Goal: Task Accomplishment & Management: Use online tool/utility

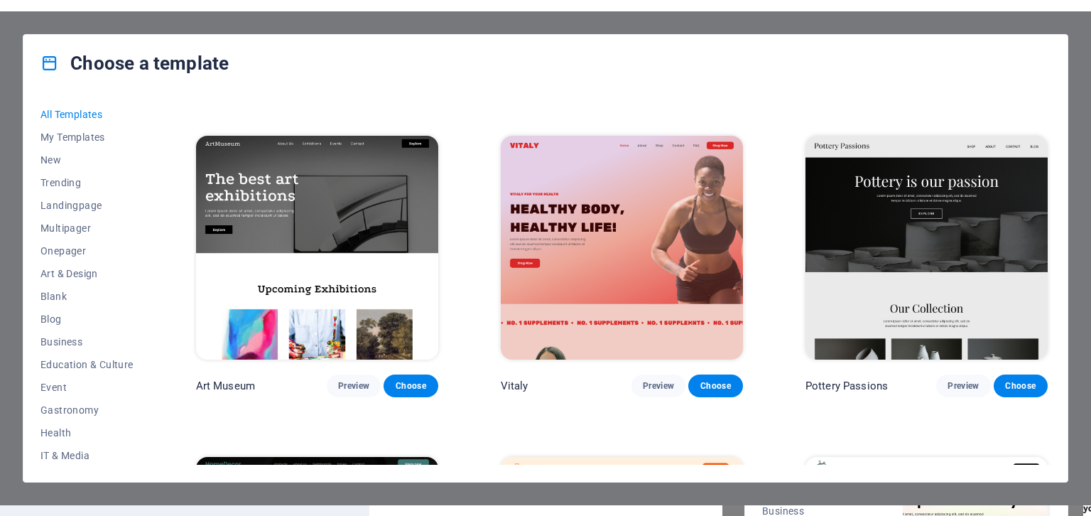
scroll to position [293, 0]
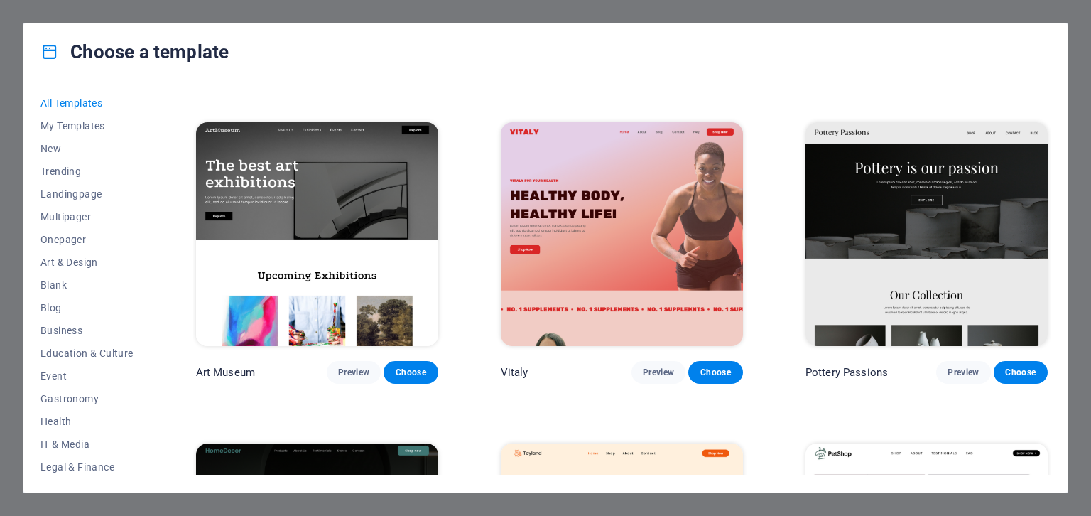
click at [1090, 220] on div "Choose a template All Templates My Templates New Trending Landingpage Multipage…" at bounding box center [545, 258] width 1091 height 516
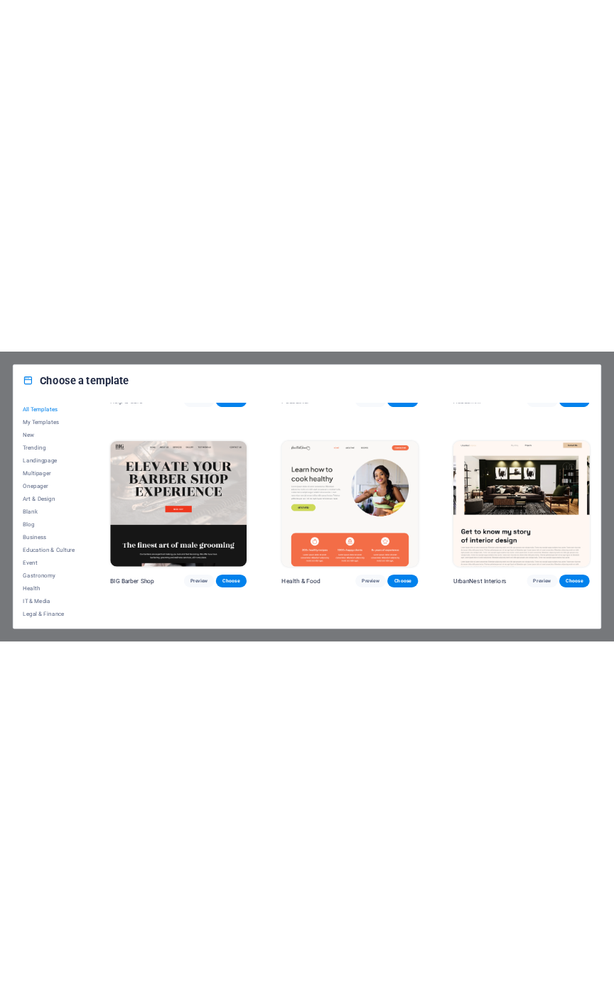
scroll to position [1853, 0]
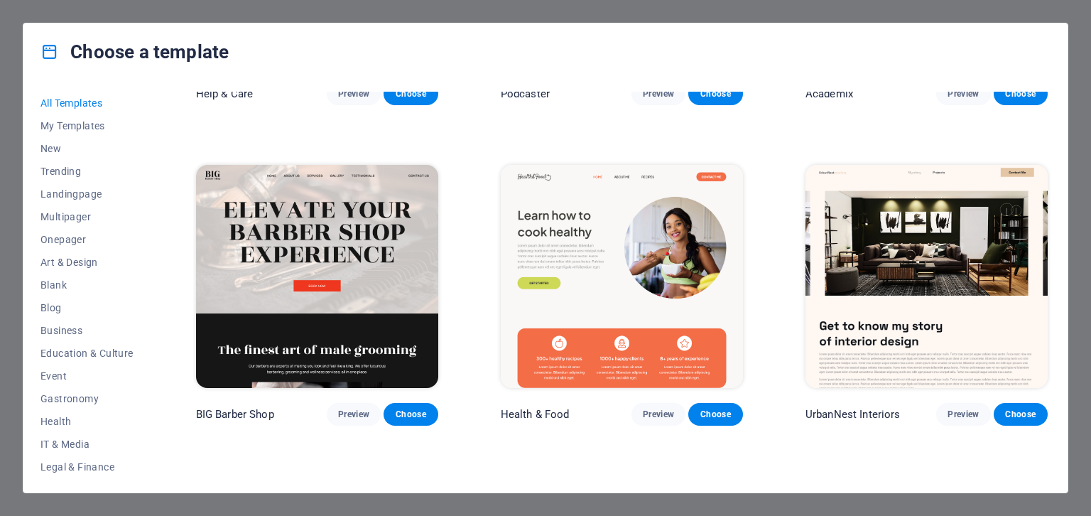
click at [658, 408] on span "Preview" at bounding box center [658, 413] width 31 height 11
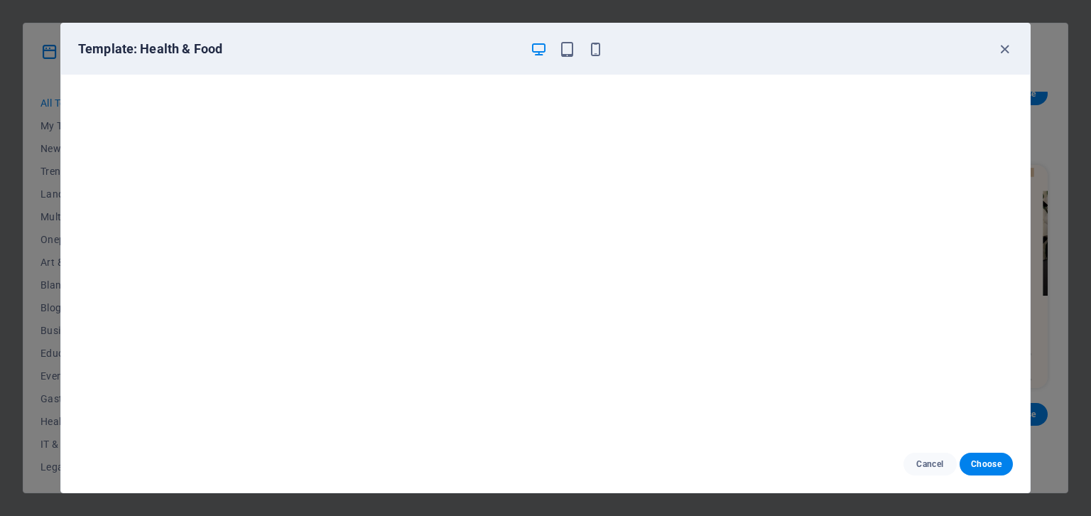
scroll to position [4, 0]
click at [999, 55] on icon "button" at bounding box center [1005, 49] width 16 height 16
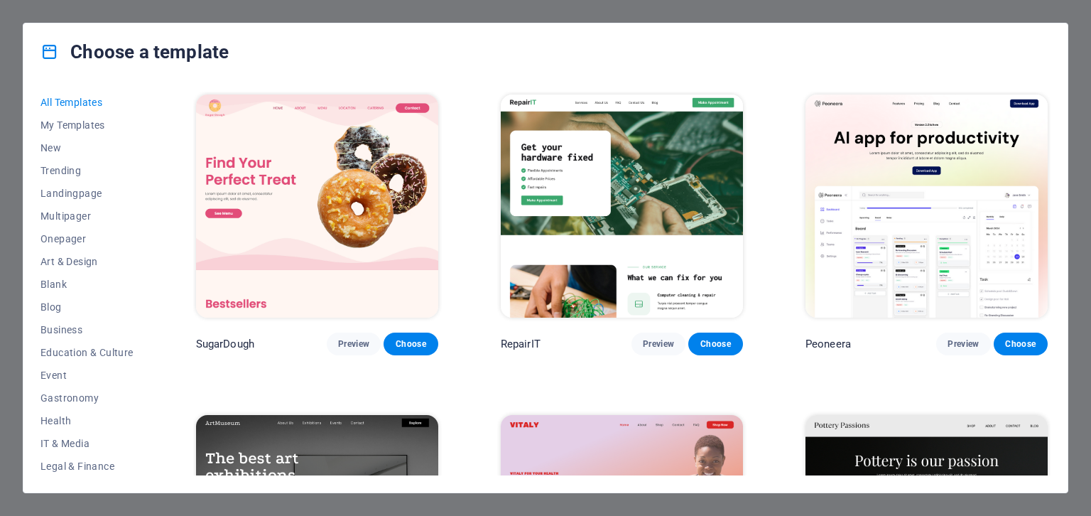
scroll to position [0, 0]
click at [98, 267] on span "Art & Design" at bounding box center [86, 261] width 93 height 11
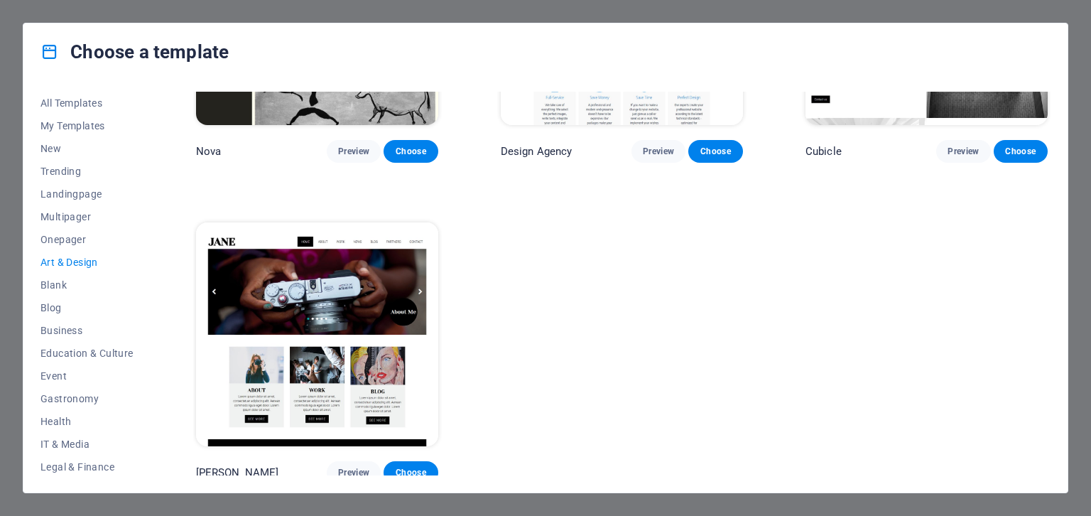
click at [108, 313] on button "Blog" at bounding box center [86, 307] width 93 height 23
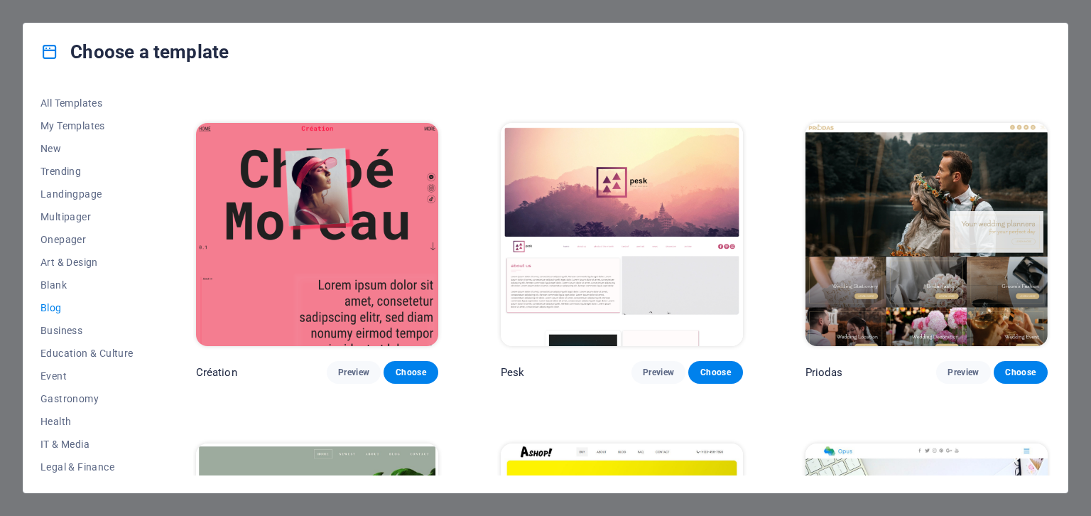
scroll to position [1895, 0]
click at [48, 96] on button "All Templates" at bounding box center [86, 103] width 93 height 23
click at [48, 99] on span "All Templates" at bounding box center [86, 102] width 93 height 11
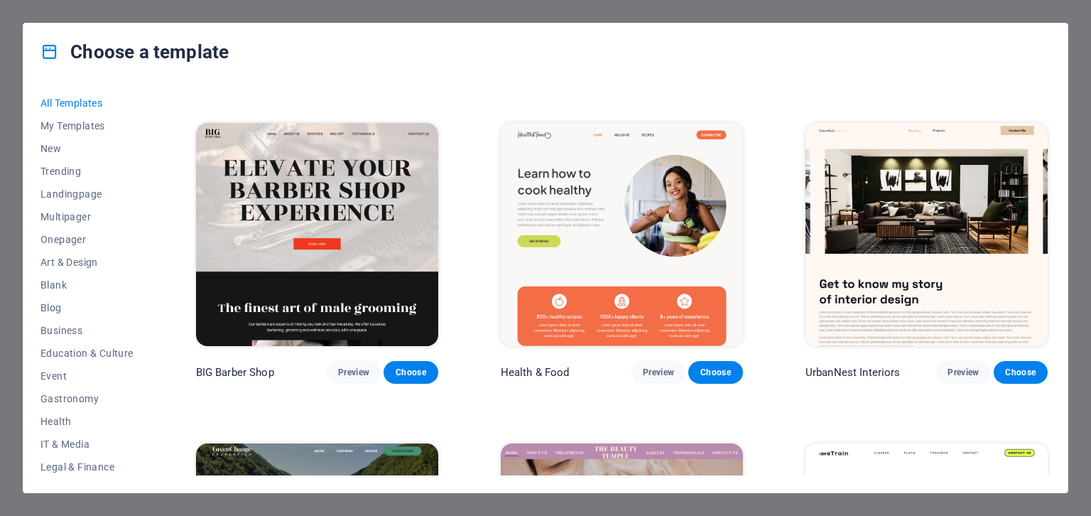
click at [68, 111] on button "All Templates" at bounding box center [86, 103] width 93 height 23
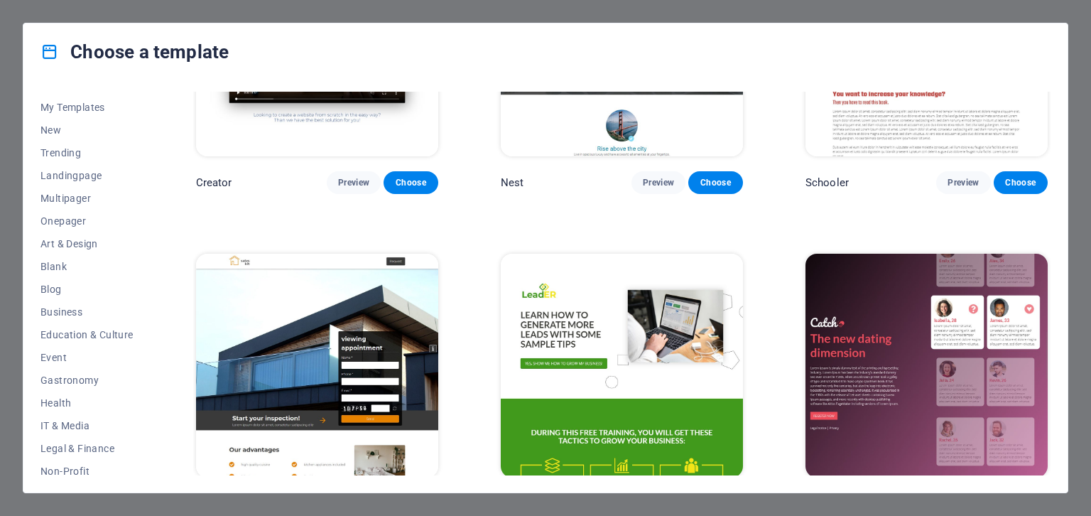
scroll to position [50, 0]
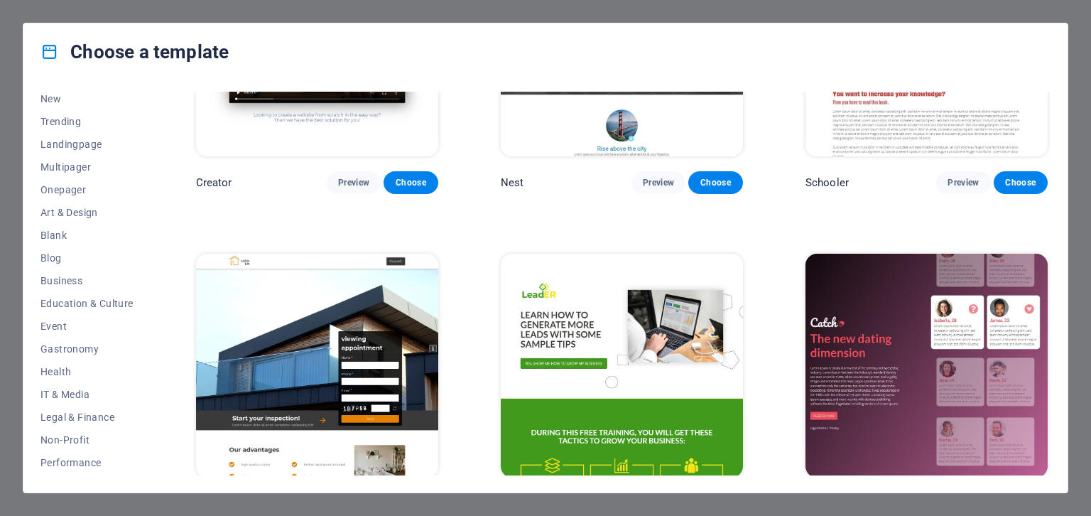
click at [74, 236] on span "Blank" at bounding box center [86, 234] width 93 height 11
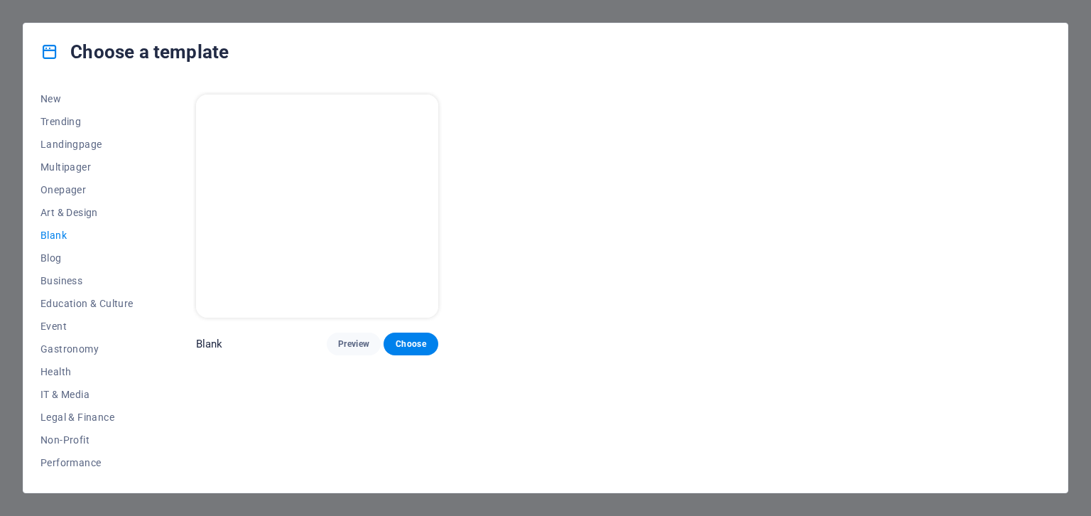
scroll to position [0, 0]
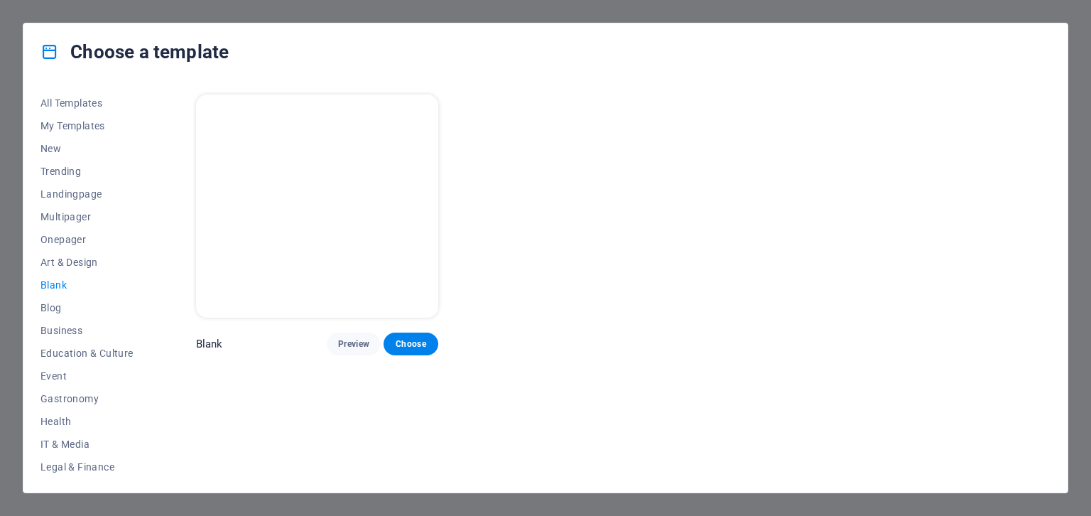
click at [409, 349] on button "Choose" at bounding box center [411, 343] width 54 height 23
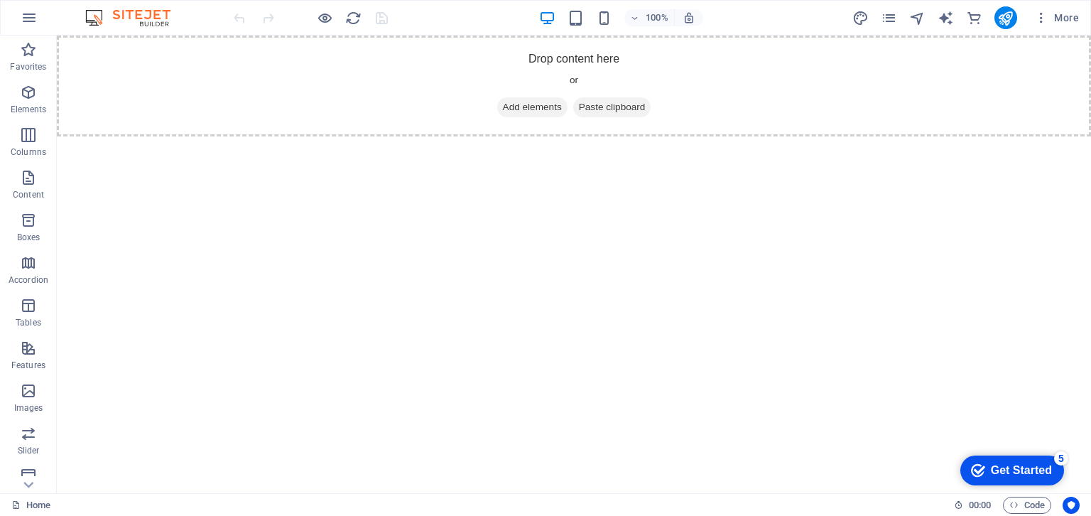
click at [30, 11] on icon "button" at bounding box center [29, 17] width 17 height 17
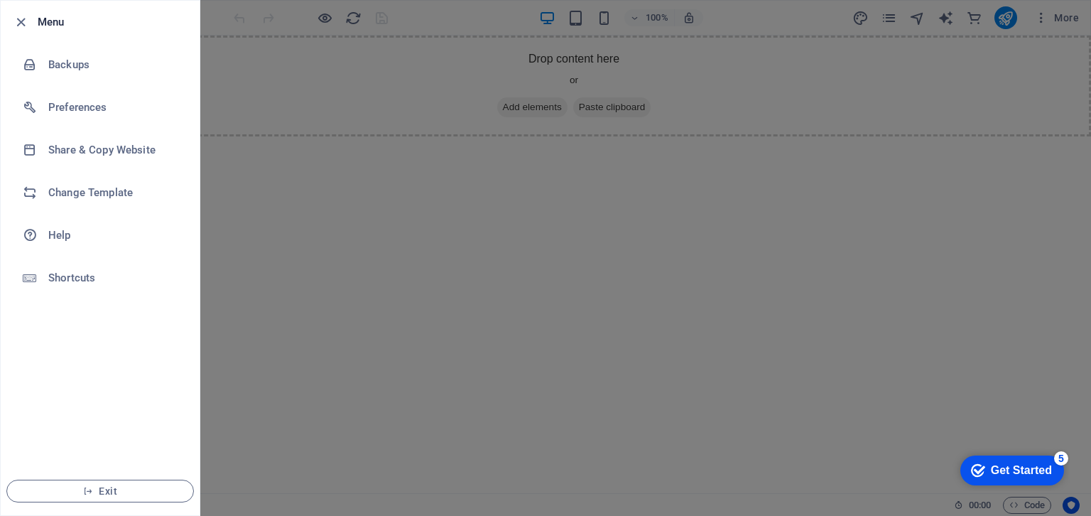
click at [97, 196] on h6 "Change Template" at bounding box center [113, 192] width 131 height 17
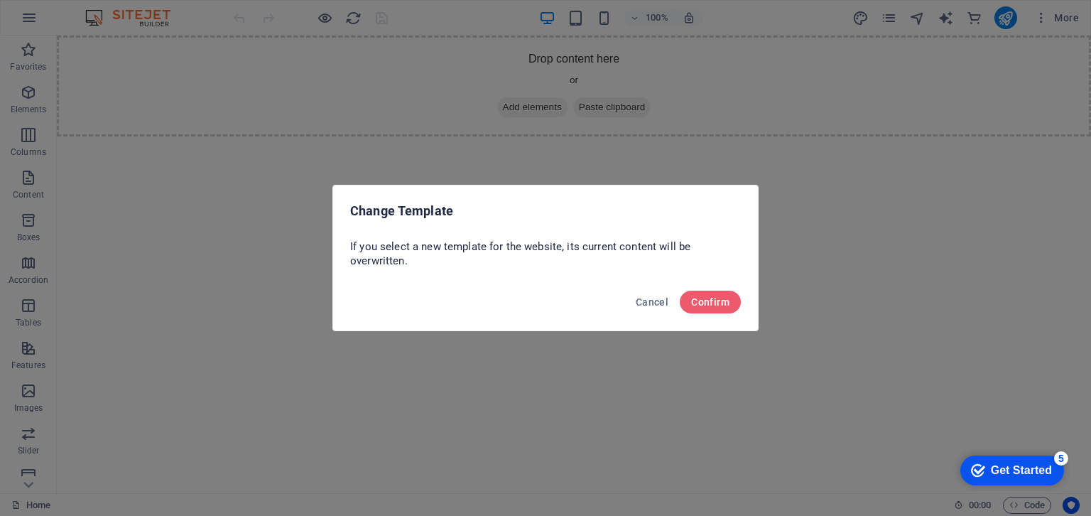
click at [701, 303] on span "Confirm" at bounding box center [710, 301] width 38 height 11
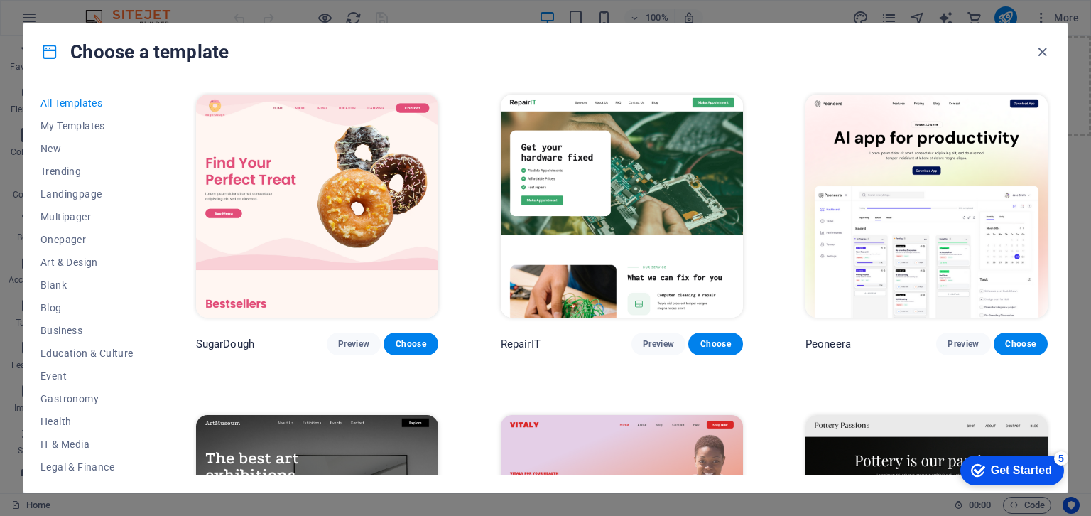
click at [352, 347] on span "Preview" at bounding box center [353, 343] width 31 height 11
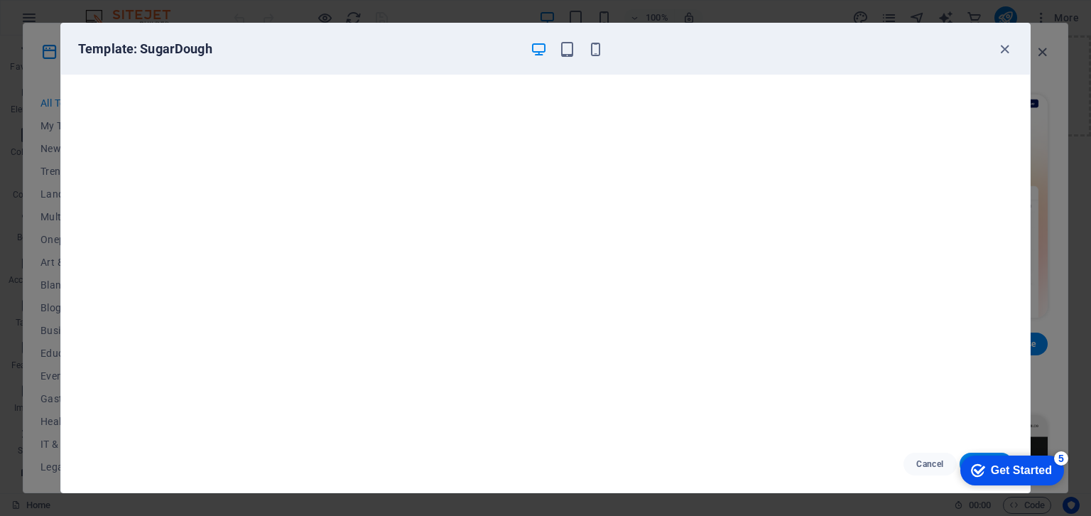
click at [999, 474] on div "Get Started" at bounding box center [1021, 470] width 61 height 13
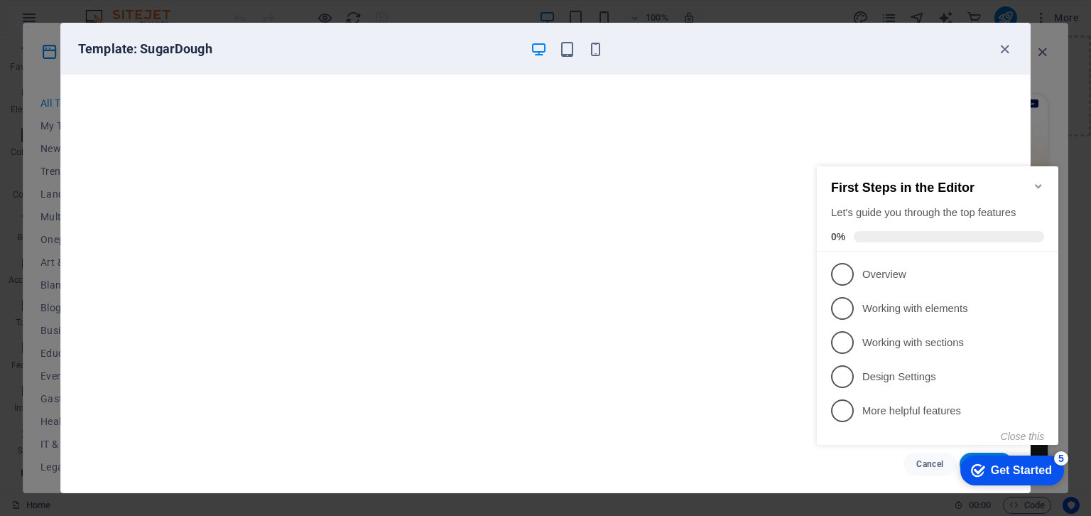
click at [849, 275] on span "1" at bounding box center [842, 274] width 23 height 23
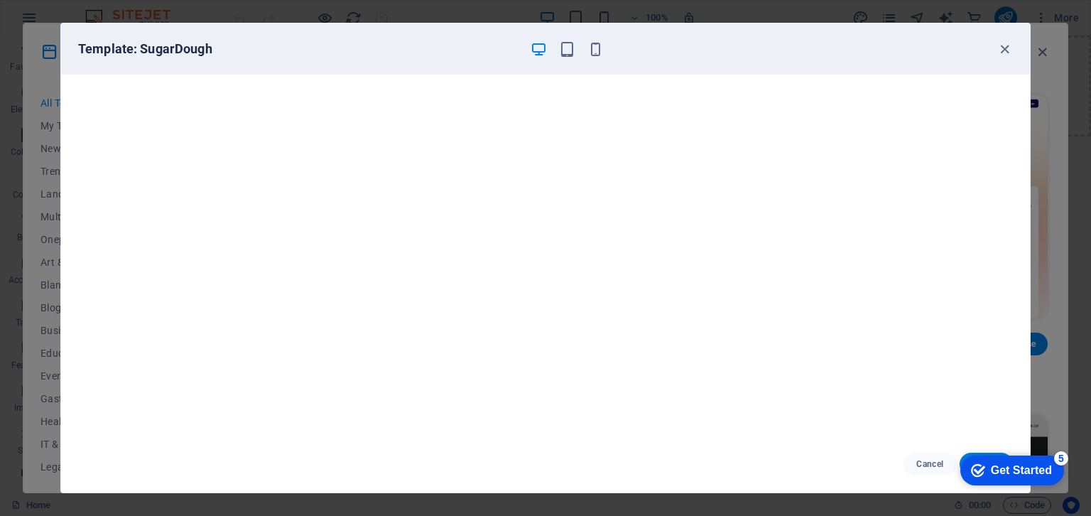
click at [998, 479] on div "checkmark Get Started 5" at bounding box center [1012, 470] width 104 height 30
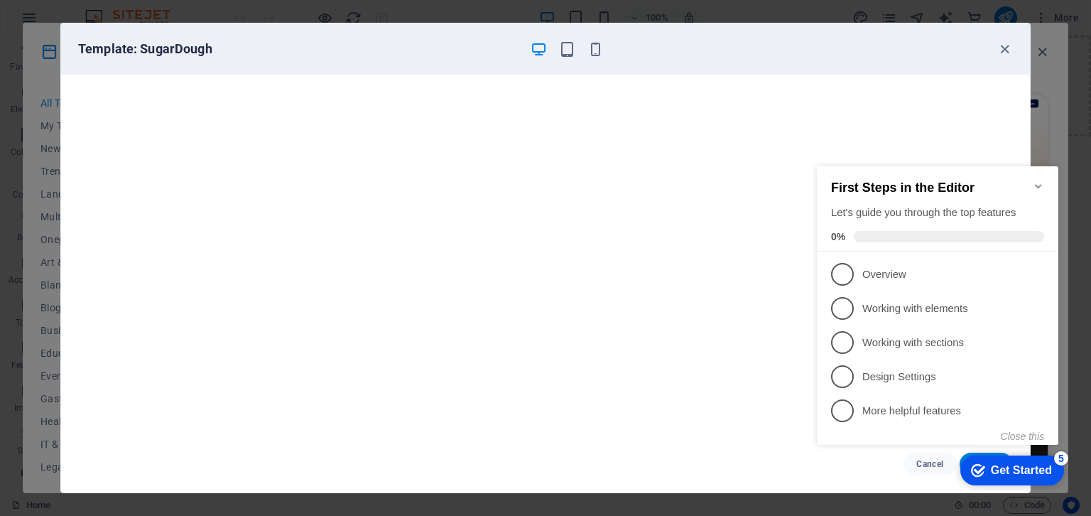
click at [940, 283] on link "1 Overview - incomplete" at bounding box center [937, 274] width 213 height 23
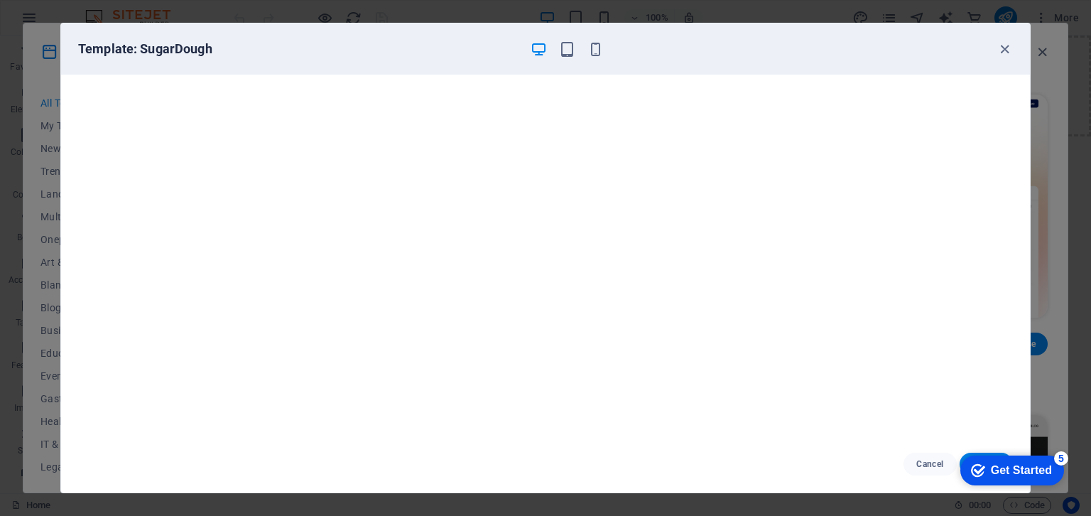
click at [1052, 477] on div "Get Started" at bounding box center [1021, 470] width 61 height 13
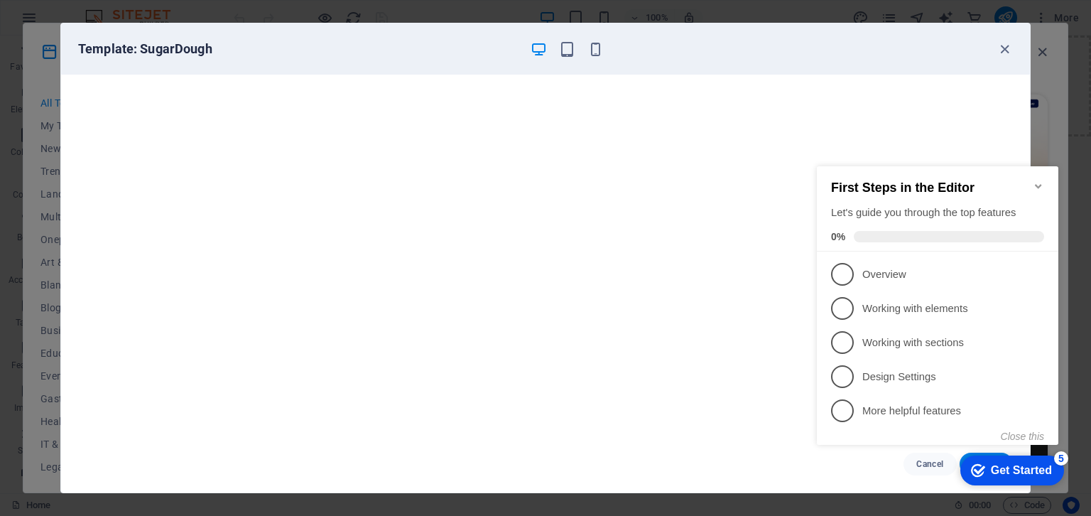
click at [1034, 474] on div "Get Started" at bounding box center [1021, 470] width 61 height 13
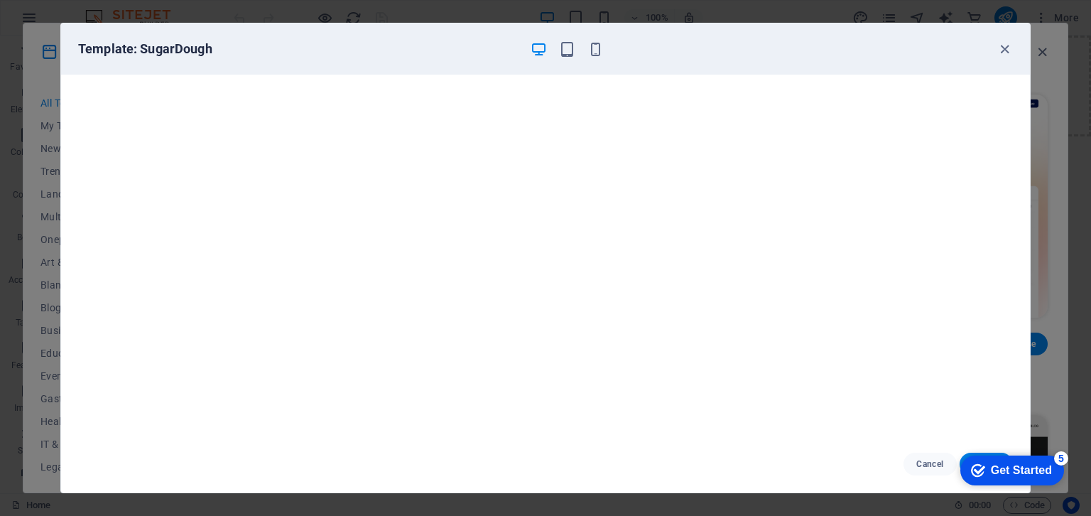
click at [1052, 477] on div "Get Started" at bounding box center [1021, 470] width 61 height 13
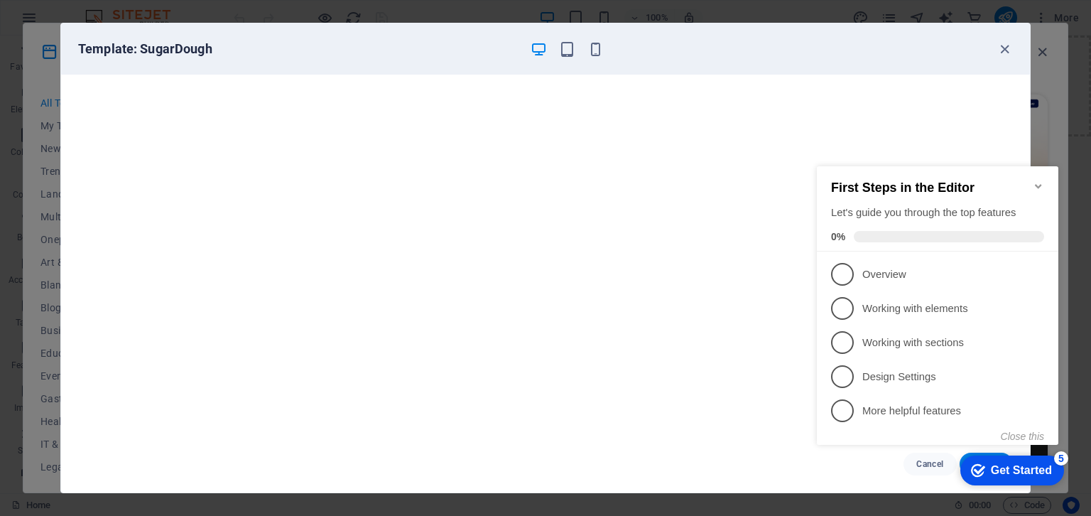
click at [843, 274] on span "1" at bounding box center [842, 274] width 23 height 23
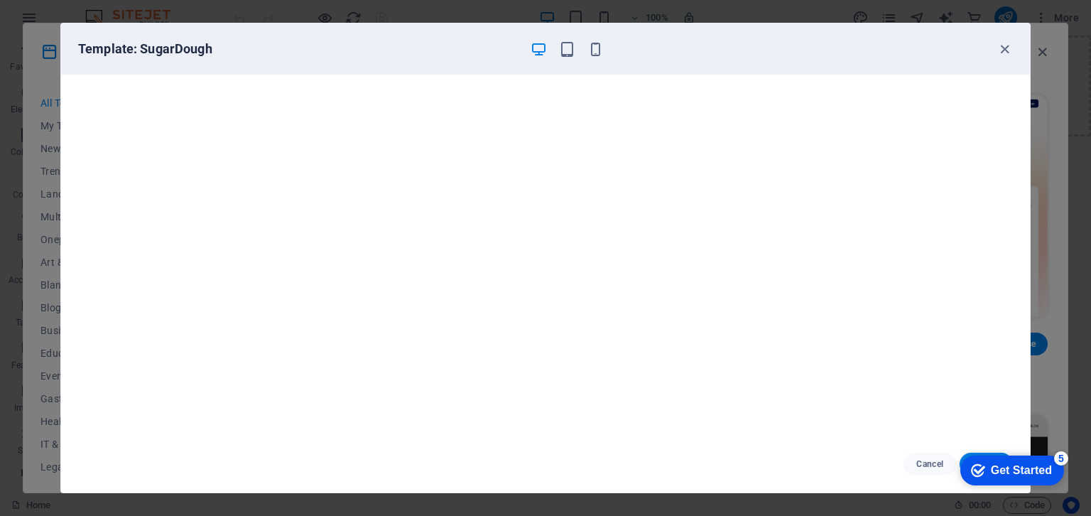
click at [993, 469] on div "Get Started" at bounding box center [1021, 470] width 61 height 13
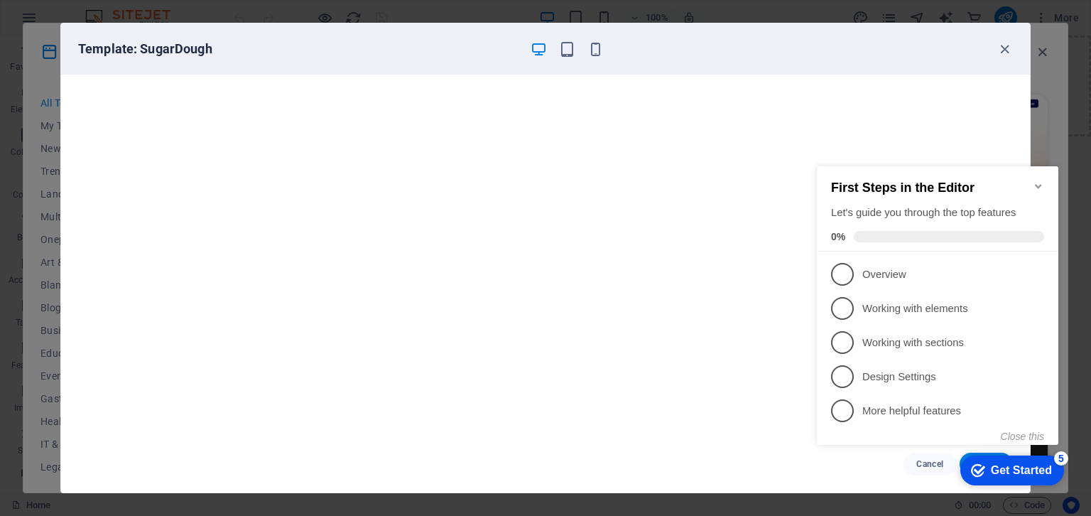
click at [1000, 47] on icon "button" at bounding box center [1005, 49] width 16 height 16
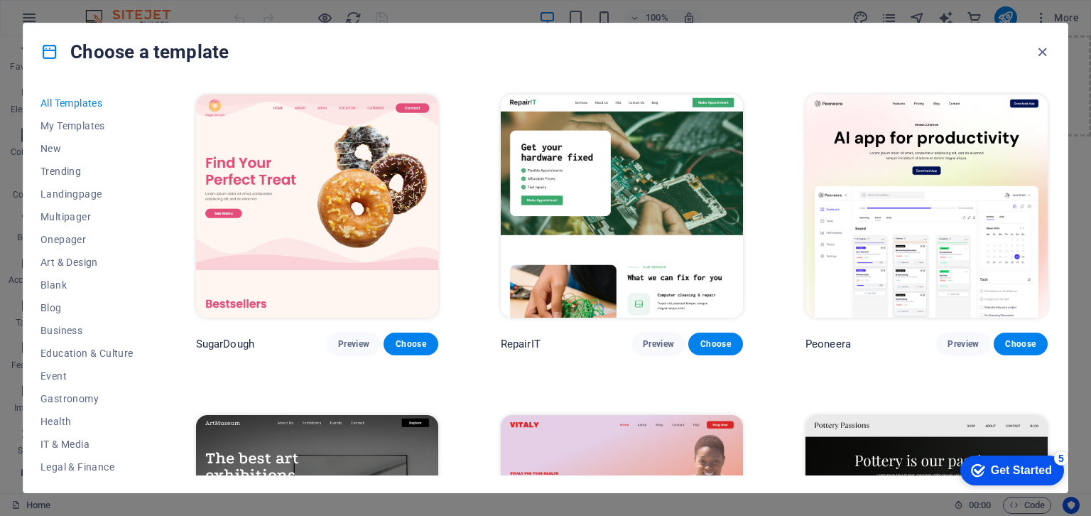
click at [415, 344] on span "Choose" at bounding box center [410, 343] width 31 height 11
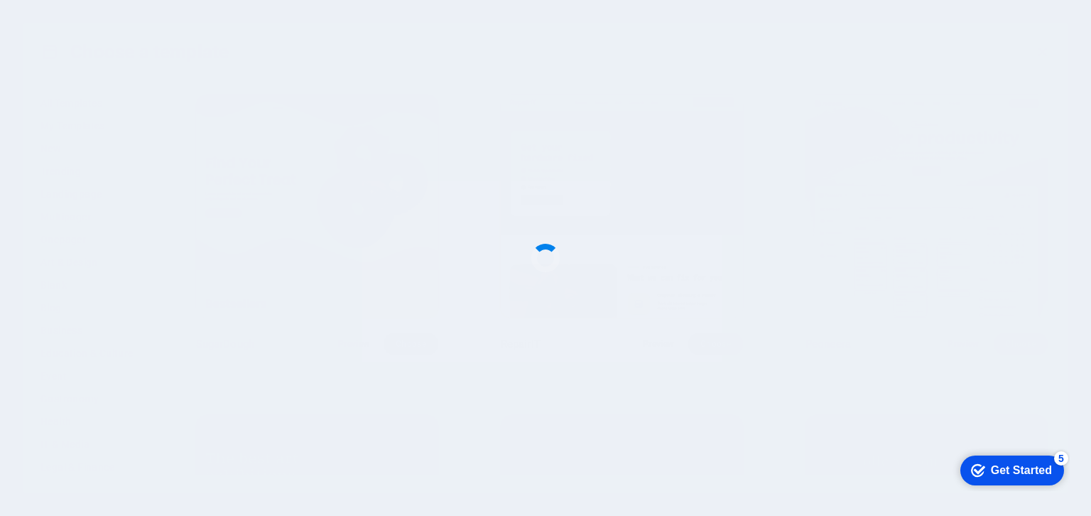
click at [410, 358] on div at bounding box center [545, 258] width 1091 height 516
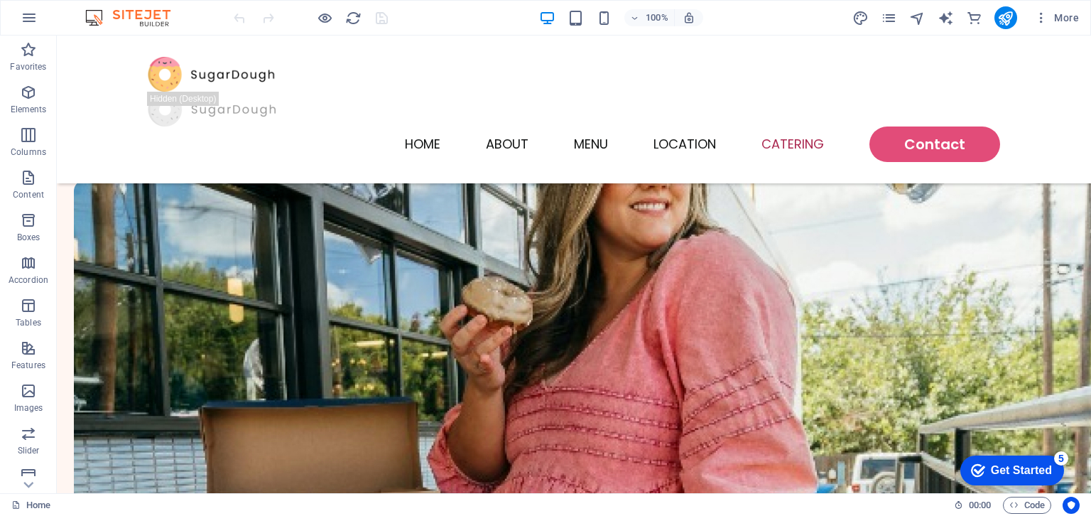
scroll to position [3096, 0]
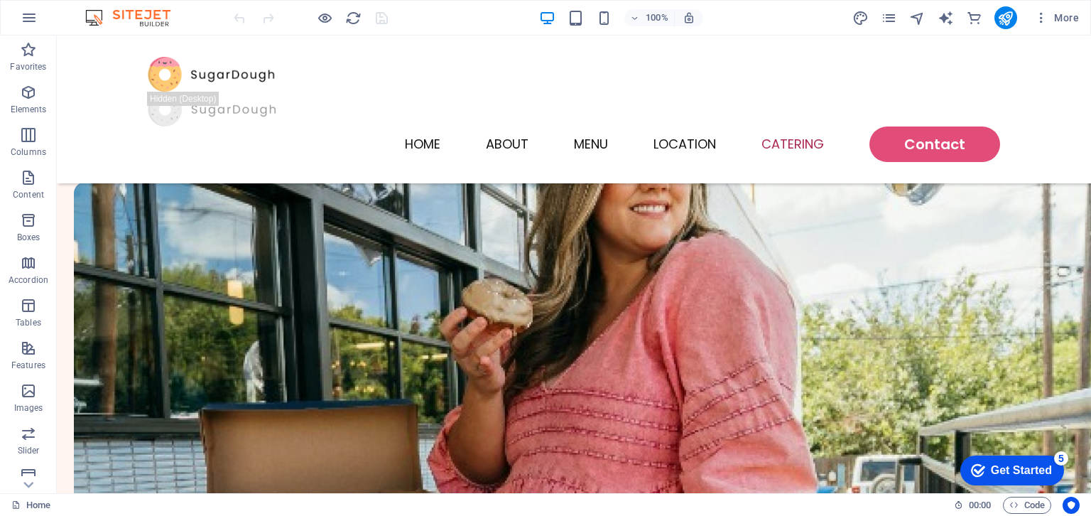
click at [918, 126] on nav "Home About Menu Location Catering Contact" at bounding box center [574, 144] width 852 height 36
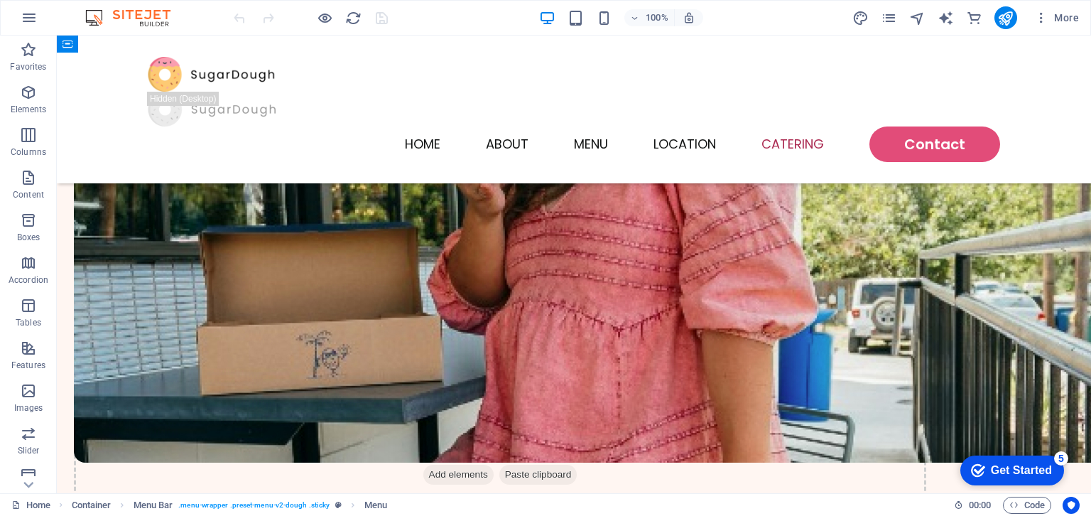
scroll to position [3301, 0]
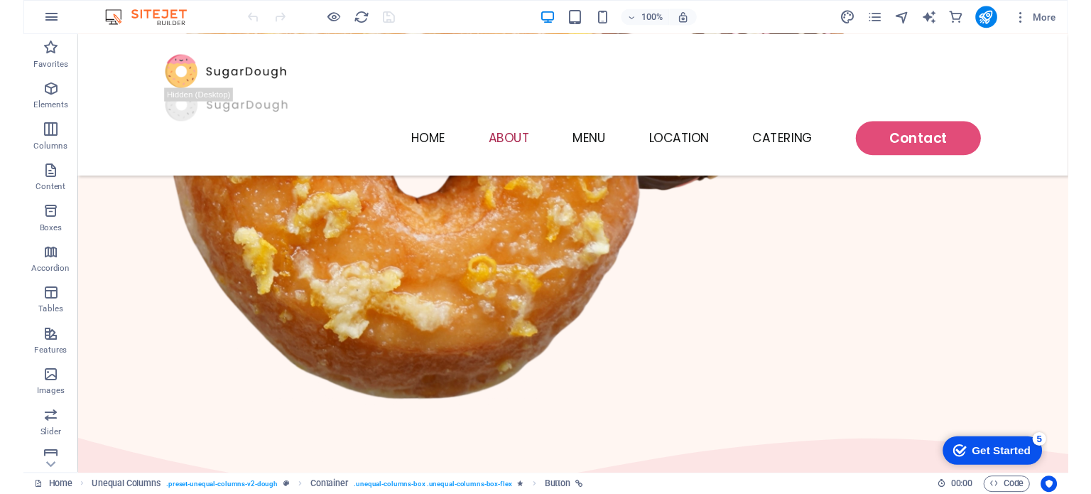
scroll to position [0, 0]
